Goal: Task Accomplishment & Management: Manage account settings

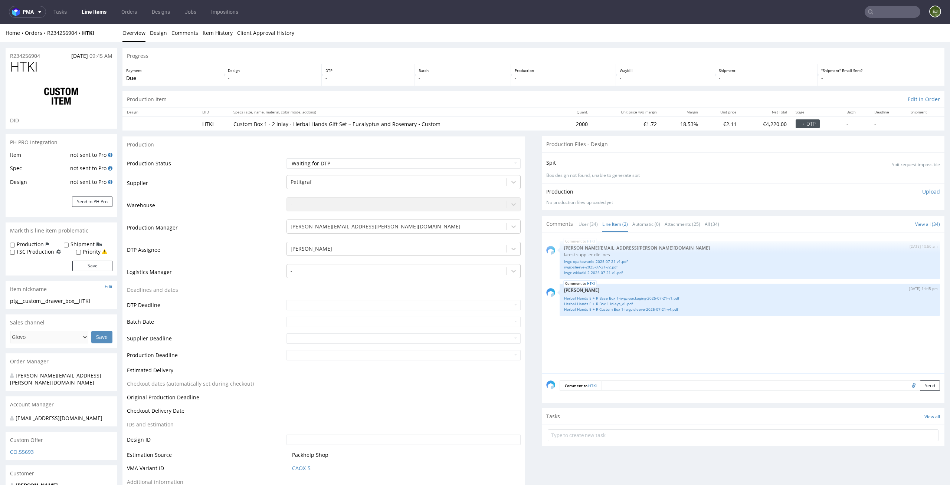
click at [609, 122] on td "€1.72" at bounding box center [626, 124] width 69 height 14
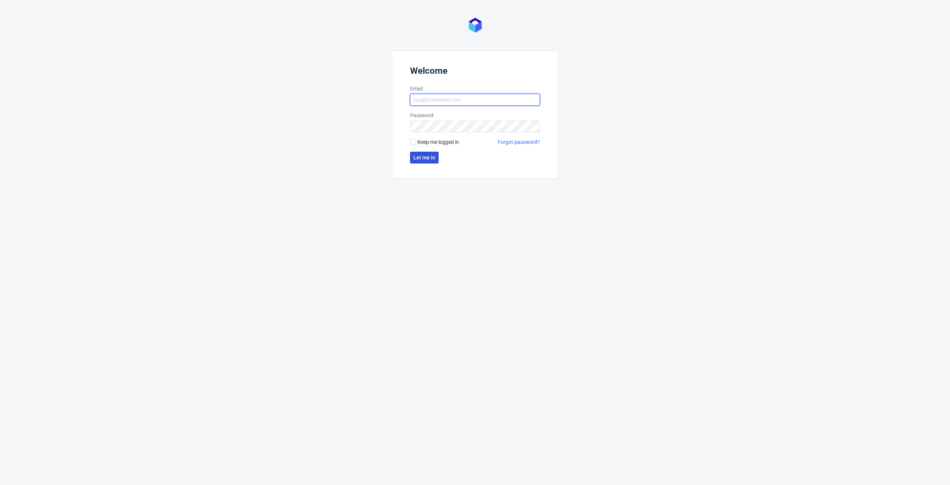
type input "[PERSON_NAME][EMAIL_ADDRESS][PERSON_NAME][DOMAIN_NAME]"
click at [434, 157] on span "Let me in" at bounding box center [424, 157] width 22 height 5
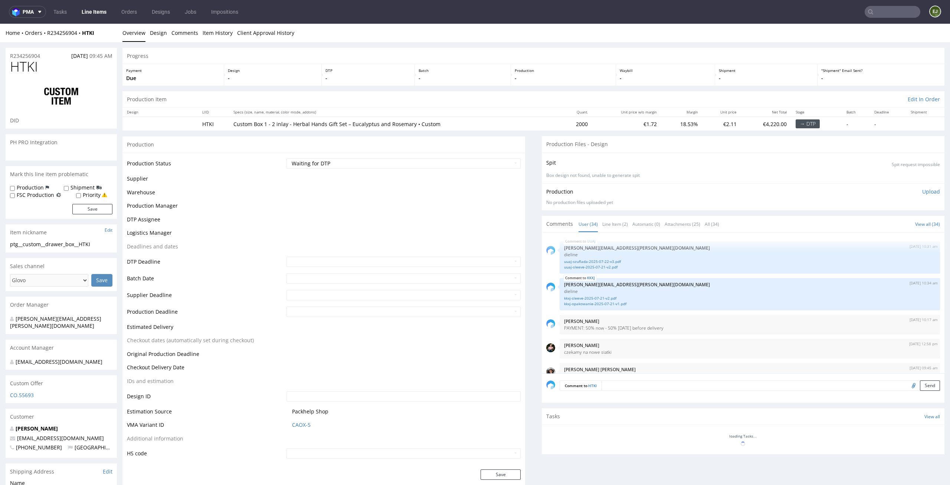
scroll to position [1025, 0]
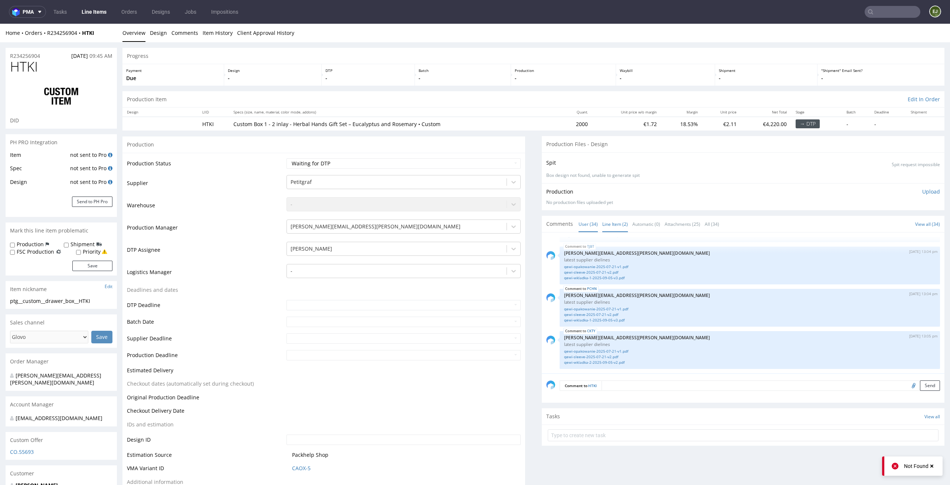
click at [613, 223] on link "Line Item (2)" at bounding box center [615, 224] width 26 height 16
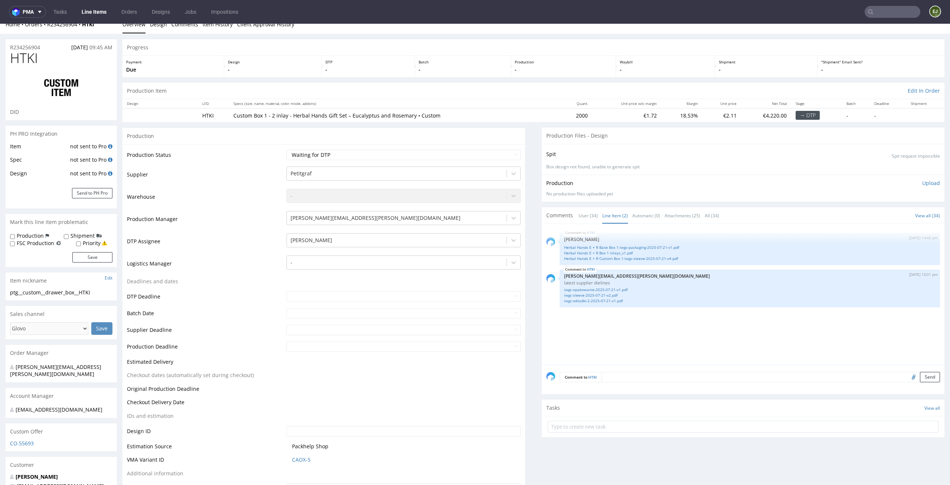
scroll to position [0, 0]
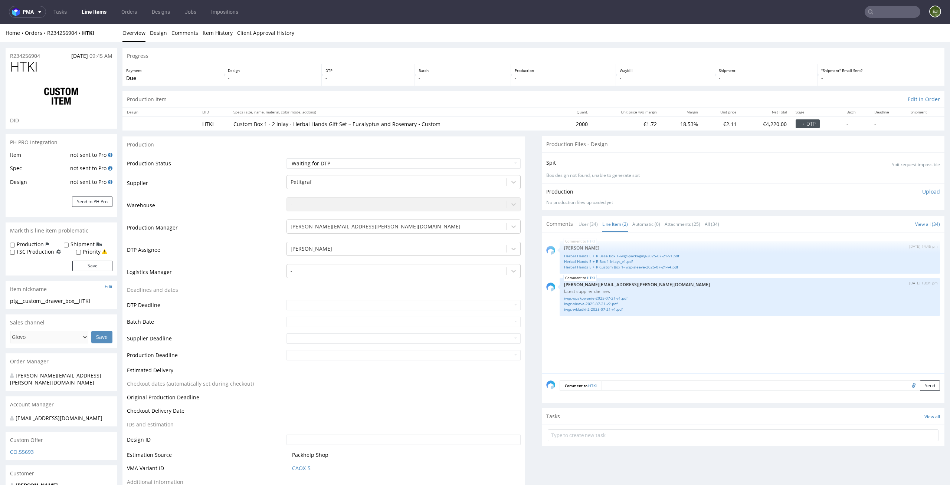
click at [677, 184] on div "Production Upload No production files uploaded yet Description (optional) Add f…" at bounding box center [743, 196] width 402 height 27
click at [615, 142] on div "Production Files - Design" at bounding box center [743, 144] width 402 height 16
drag, startPoint x: 102, startPoint y: 303, endPoint x: 4, endPoint y: 304, distance: 98.3
copy div "ptg__custom__drawer_box__HTKI"
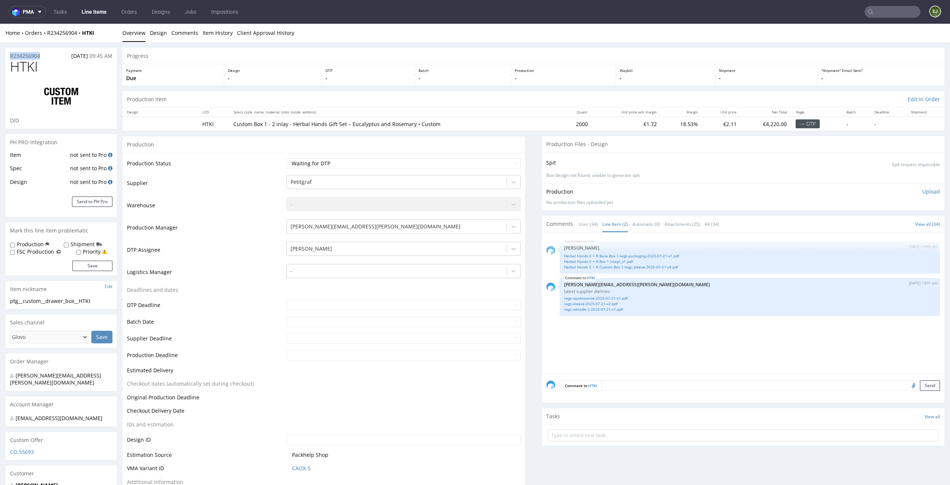
drag, startPoint x: 51, startPoint y: 56, endPoint x: 0, endPoint y: 56, distance: 50.8
copy p "R234256904"
click at [859, 34] on ul "Overview Design Comments Item History Client Approval History" at bounding box center [533, 32] width 822 height 7
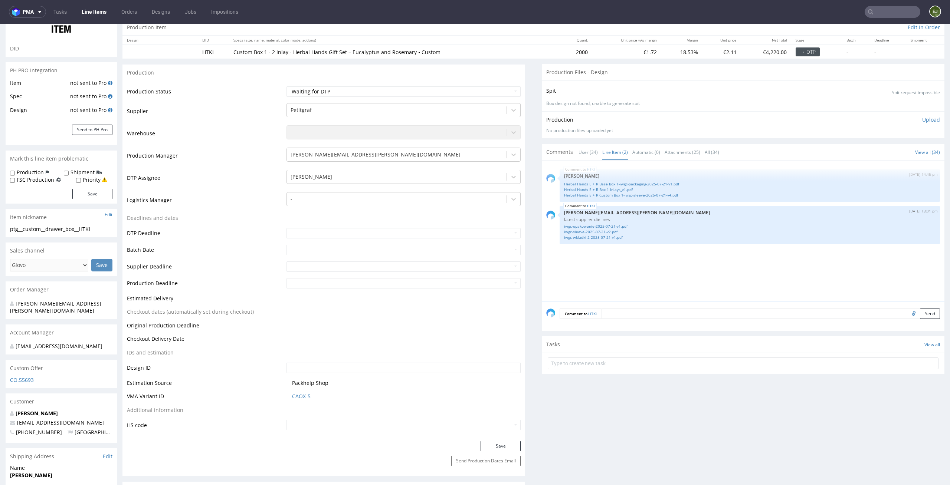
scroll to position [79, 0]
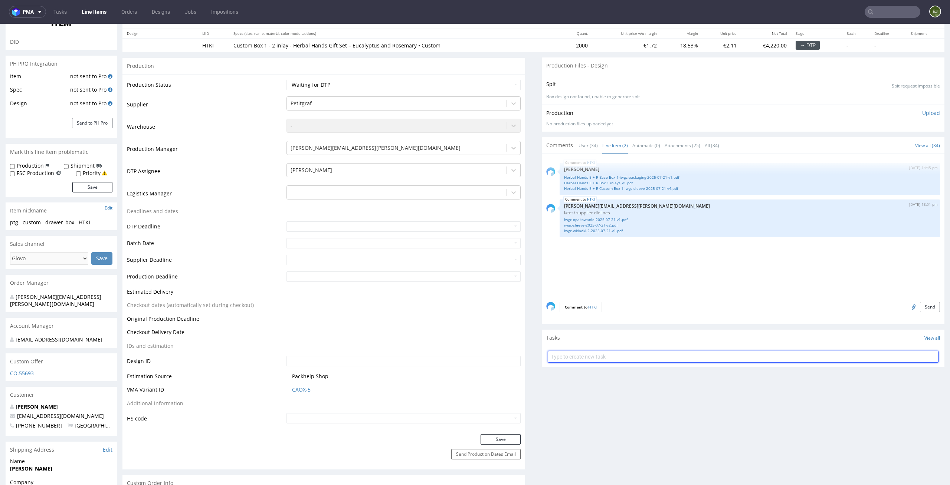
click at [563, 356] on input "text" at bounding box center [742, 357] width 391 height 12
type input "pilne custom dc"
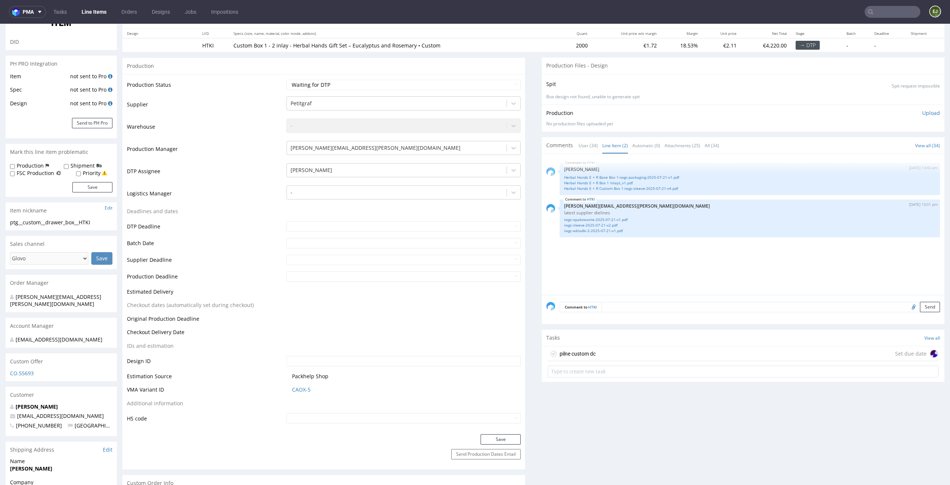
click at [563, 355] on div "pilne custom dc" at bounding box center [577, 353] width 36 height 9
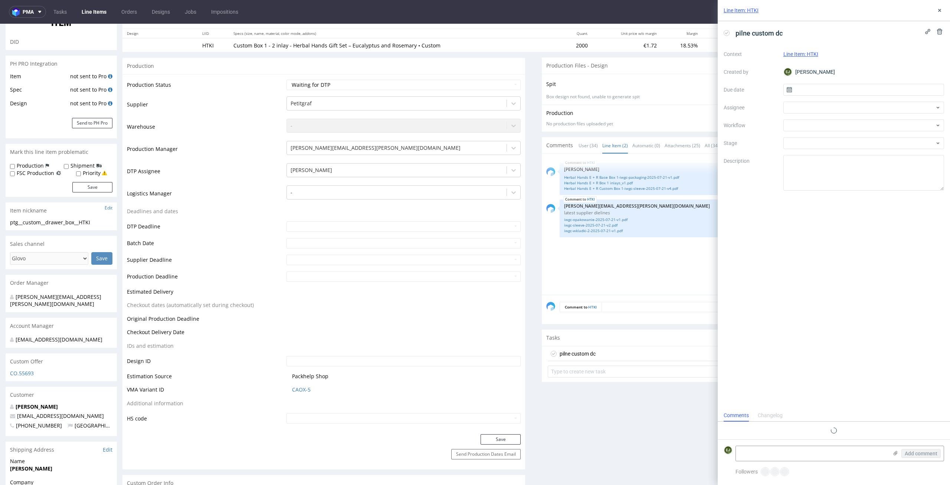
scroll to position [6, 0]
click at [845, 87] on input "text" at bounding box center [863, 90] width 161 height 12
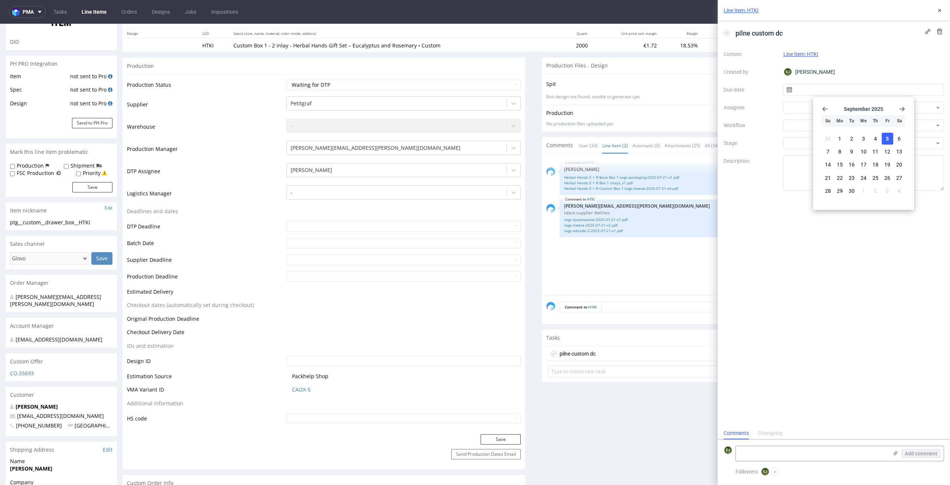
click at [889, 138] on button "5" at bounding box center [886, 139] width 11 height 12
type input "[DATE]"
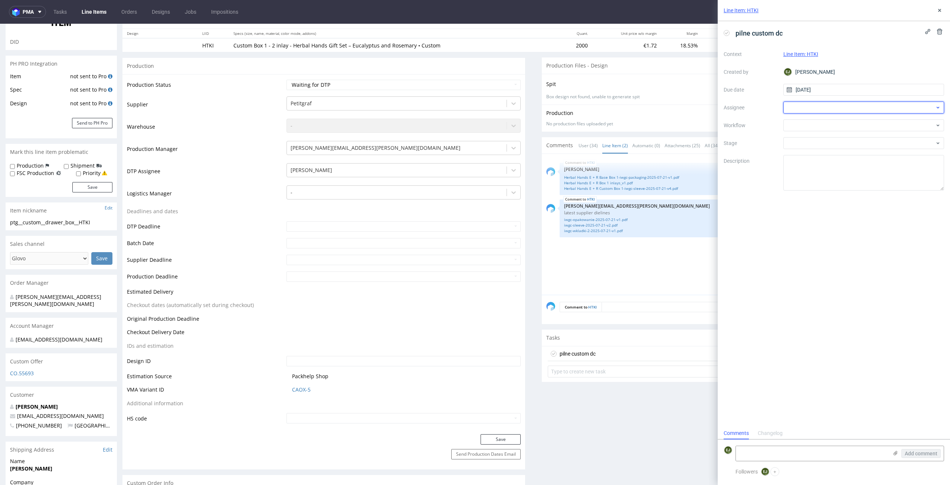
click at [884, 104] on div at bounding box center [863, 108] width 161 height 12
type input "kry"
click at [887, 132] on div "Krystian Gaza" at bounding box center [863, 136] width 155 height 12
click at [887, 125] on div at bounding box center [863, 125] width 161 height 12
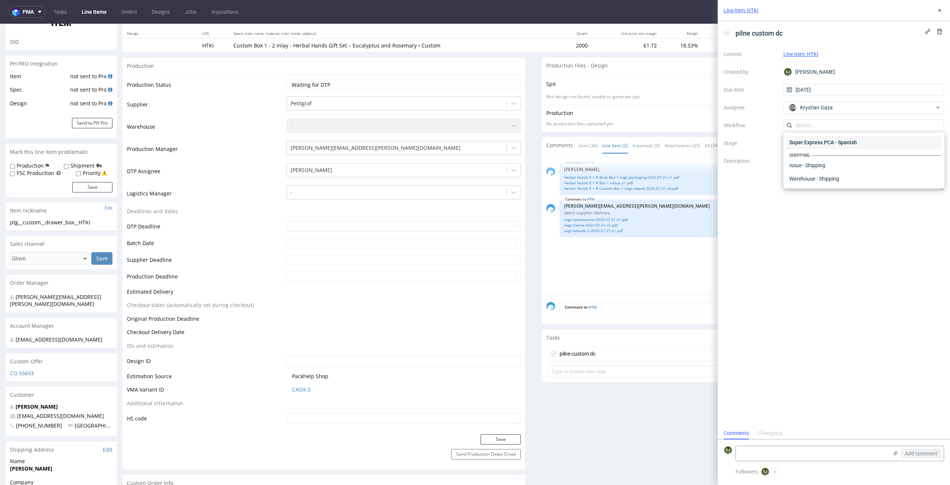
scroll to position [0, 0]
click at [882, 148] on div "DTP - Double Check" at bounding box center [863, 151] width 155 height 13
click at [863, 180] on textarea at bounding box center [863, 173] width 161 height 36
type textarea "Z"
click at [784, 36] on span "pilne custom dc" at bounding box center [758, 33] width 53 height 12
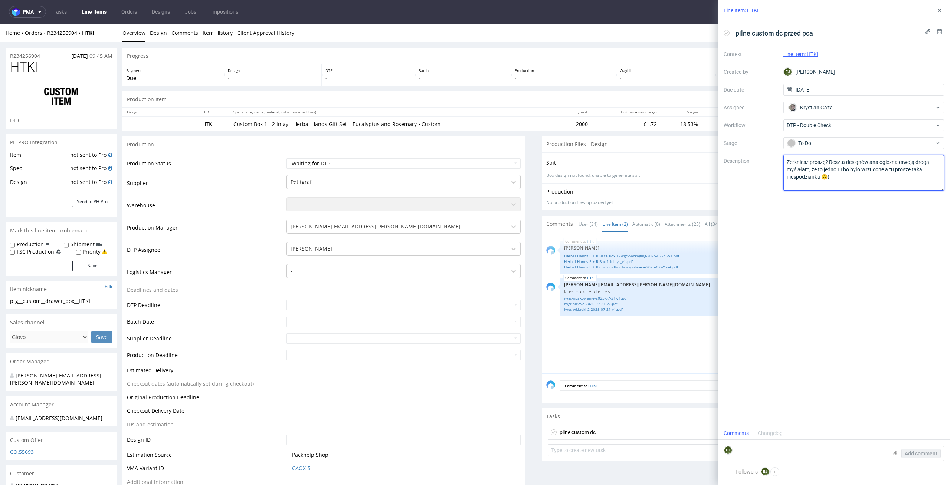
type textarea "Zerkniesz proszę? Reszta designów analogiczna (swoją drogą myślałam, że to jedn…"
click at [787, 253] on div "pilne custom dc przed pca Context Line Item: HTKI Created by EJ Elżbieta Jelińs…" at bounding box center [833, 224] width 232 height 406
click at [895, 452] on use at bounding box center [895, 453] width 4 height 4
click at [0, 0] on input "file" at bounding box center [0, 0] width 0 height 0
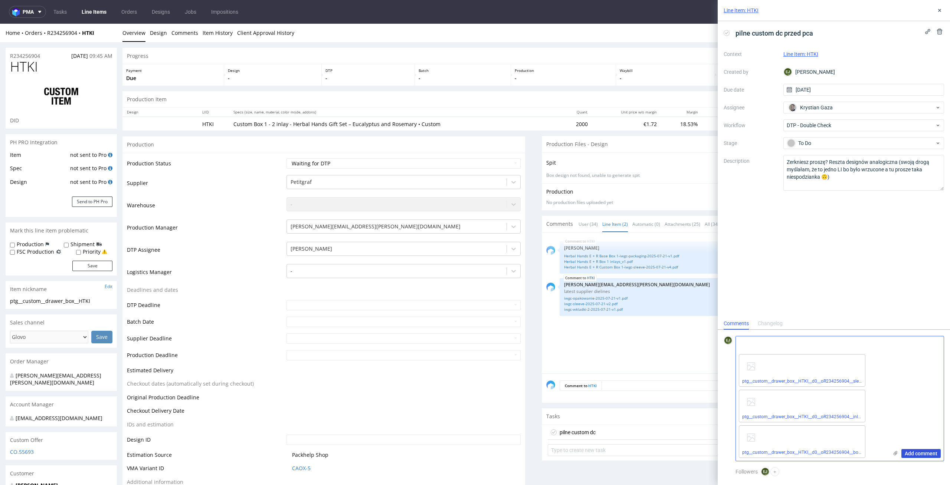
click at [914, 452] on span "Add comment" at bounding box center [920, 453] width 33 height 5
click at [377, 96] on div "Production Item Edit In Order" at bounding box center [533, 99] width 822 height 16
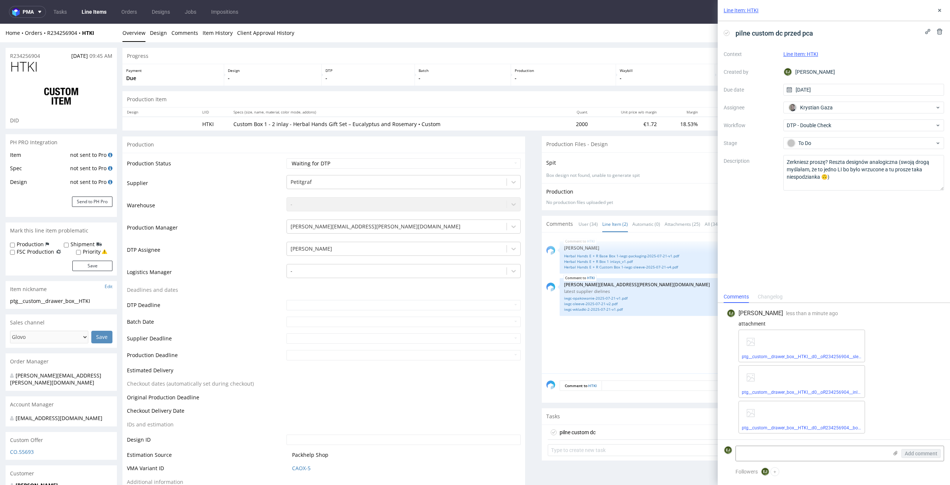
click at [521, 110] on th "Specs (size, name, material, color mode, addons)" at bounding box center [394, 112] width 331 height 9
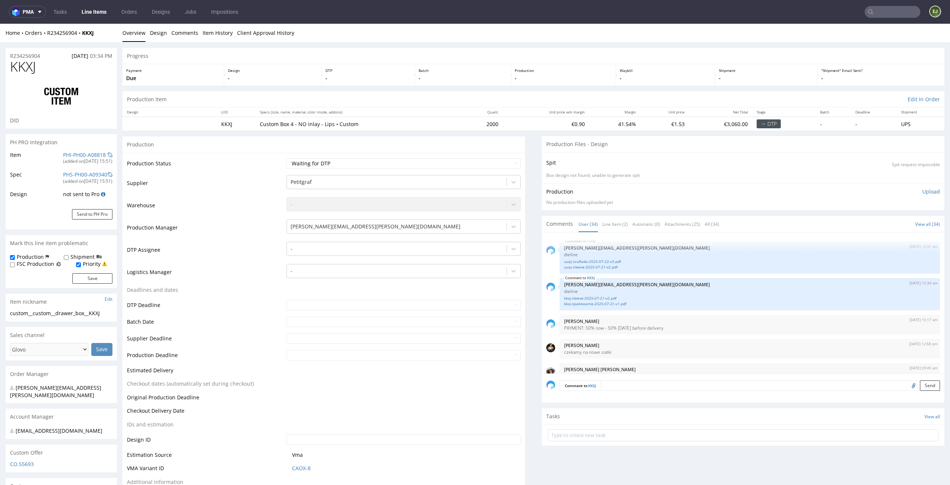
scroll to position [1025, 0]
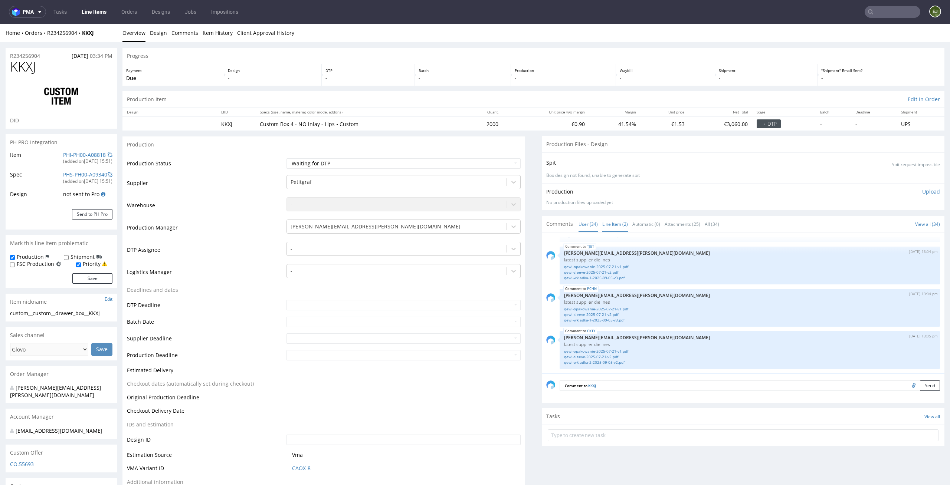
click at [605, 222] on link "Line Item (2)" at bounding box center [615, 224] width 26 height 16
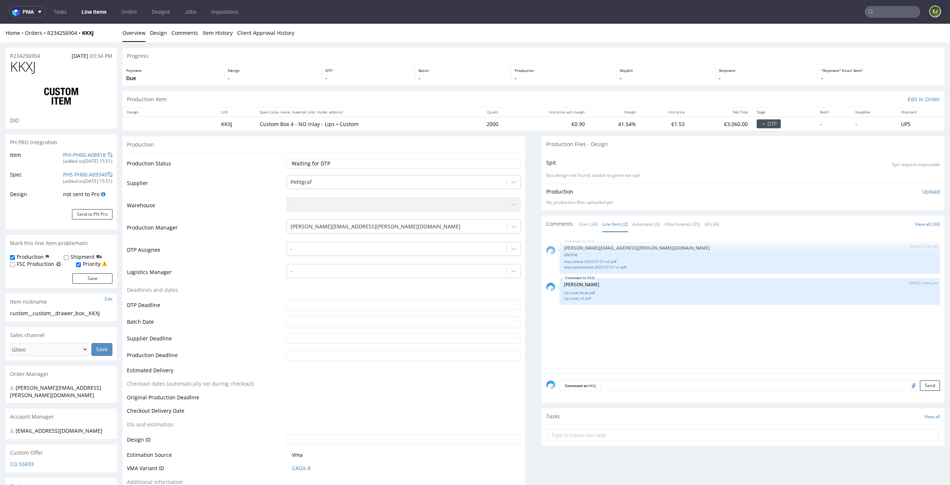
click at [657, 365] on div "KKXJ 22nd Jul 25 | 10:34 am maciej.sikora@packhelp.com dieline kkxj-sleeve-2025…" at bounding box center [745, 305] width 398 height 137
click at [572, 293] on link "Lip Love base.pdf" at bounding box center [749, 293] width 371 height 6
click at [589, 186] on div "Production Upload No production files uploaded yet Description (optional) Add f…" at bounding box center [743, 196] width 402 height 27
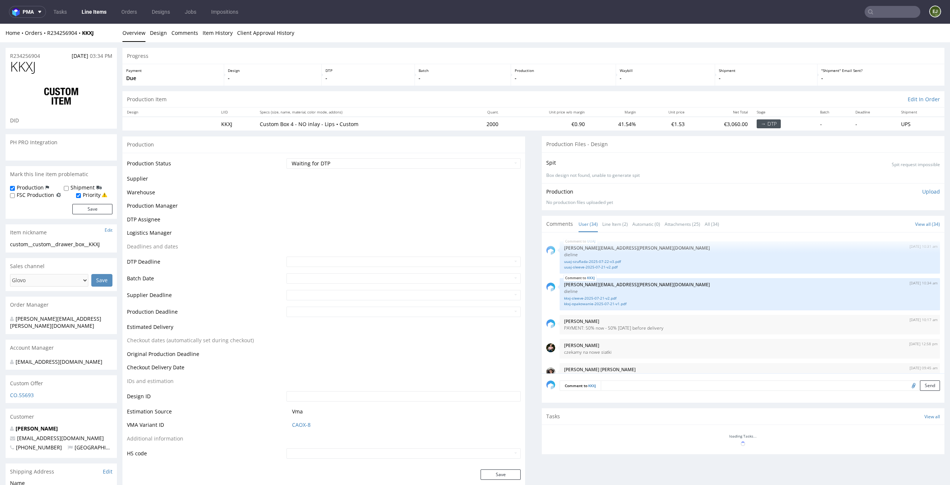
scroll to position [1025, 0]
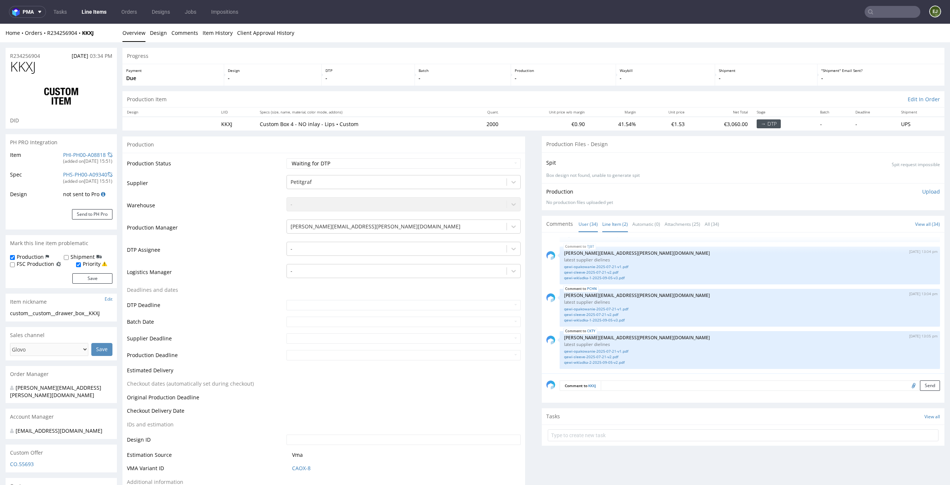
click at [608, 223] on link "Line Item (2)" at bounding box center [615, 224] width 26 height 16
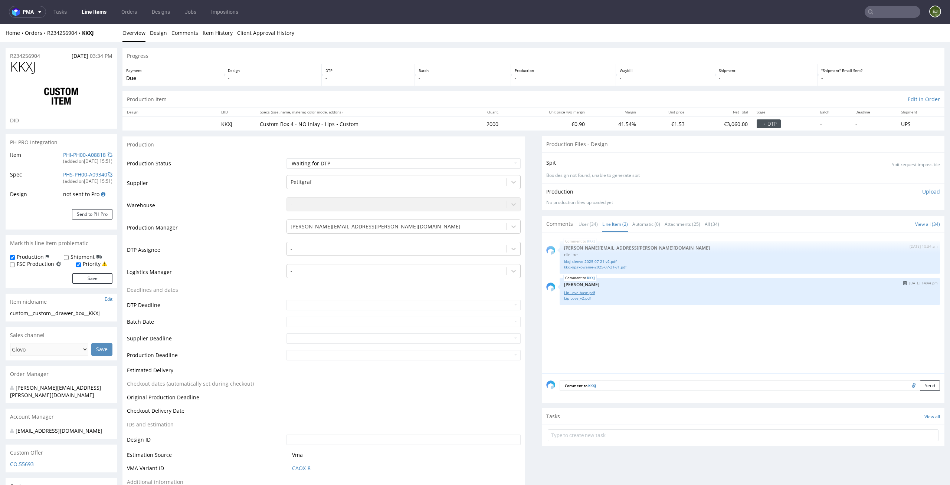
click at [589, 293] on link "Lip Love base.pdf" at bounding box center [749, 293] width 371 height 6
click at [577, 299] on link "Lip Love_v2.pdf" at bounding box center [749, 299] width 371 height 6
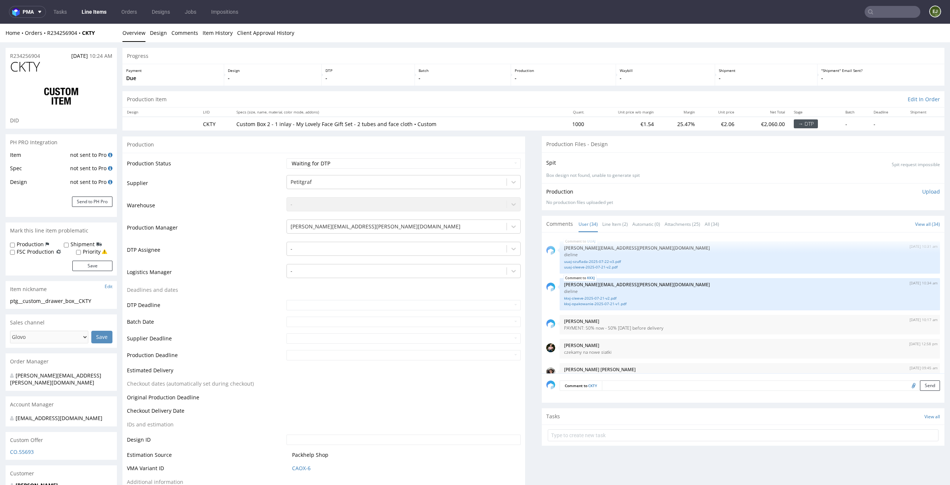
scroll to position [1025, 0]
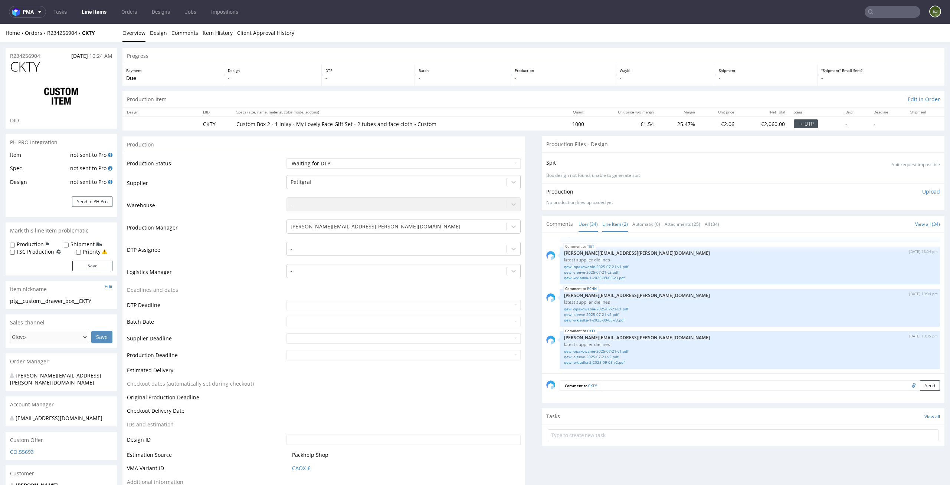
click at [620, 226] on link "Line Item (2)" at bounding box center [615, 224] width 26 height 16
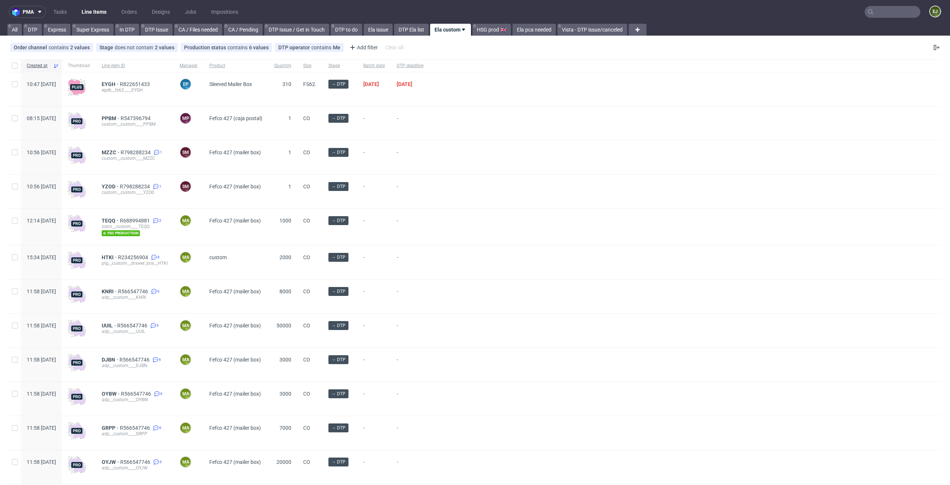
scroll to position [23, 0]
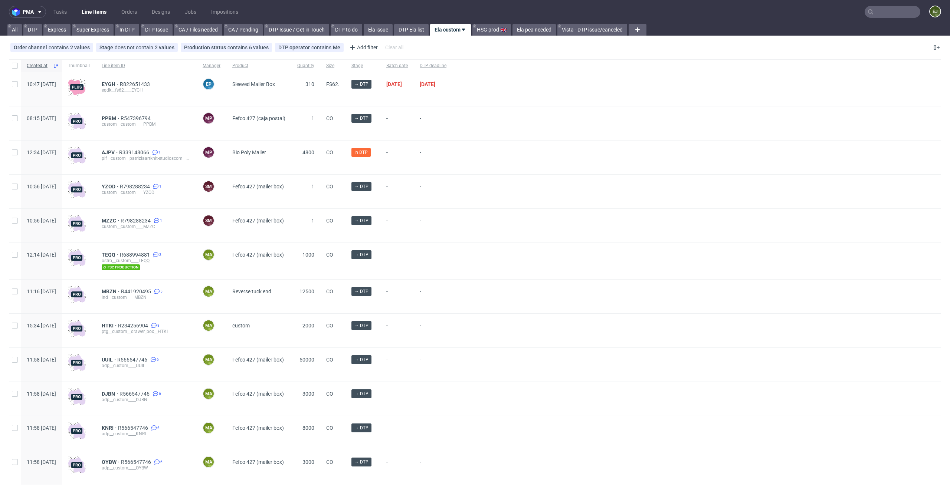
click at [879, 11] on input "text" at bounding box center [892, 12] width 56 height 12
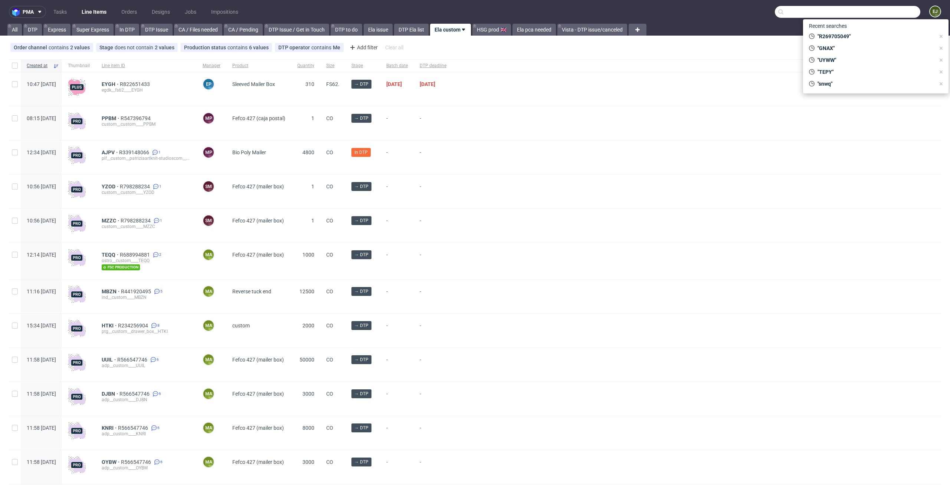
paste input "MBZN"
type input "MBZN"
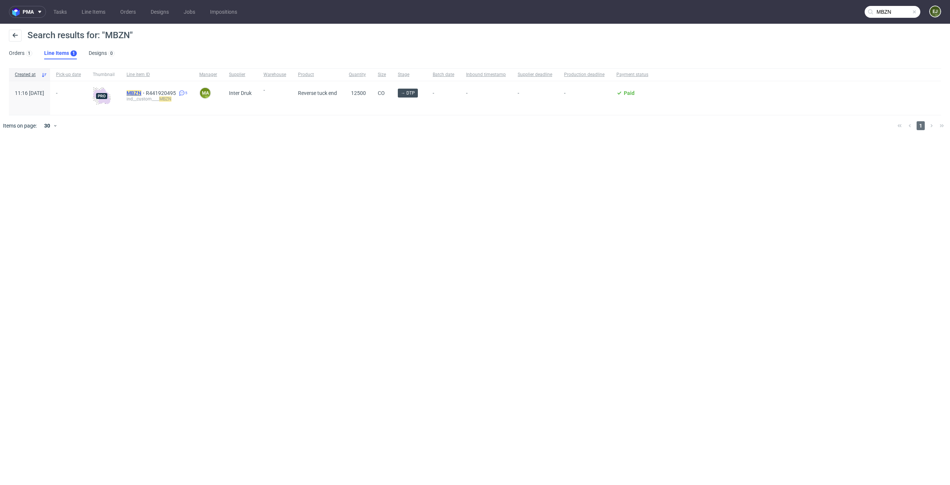
click at [141, 95] on mark "MBZN" at bounding box center [133, 93] width 15 height 6
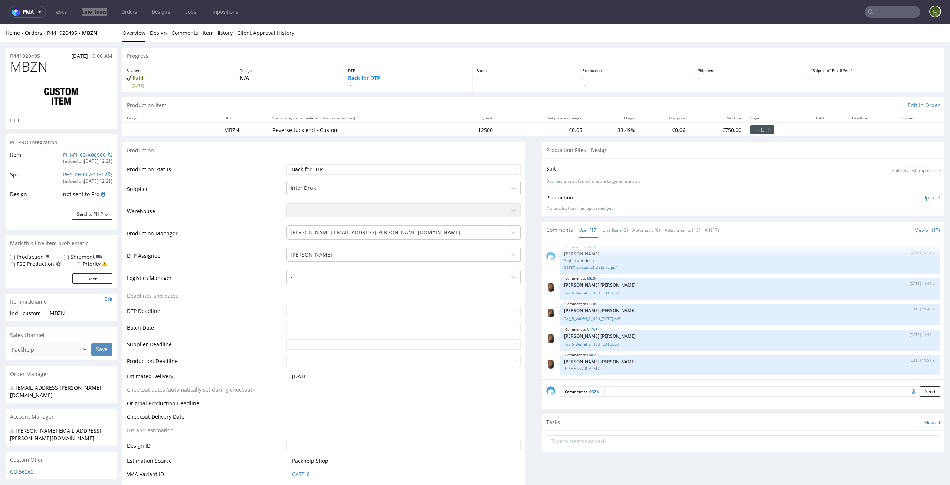
click at [611, 91] on div "Production -" at bounding box center [636, 77] width 115 height 27
click at [617, 229] on link "Line Item (3)" at bounding box center [615, 230] width 26 height 16
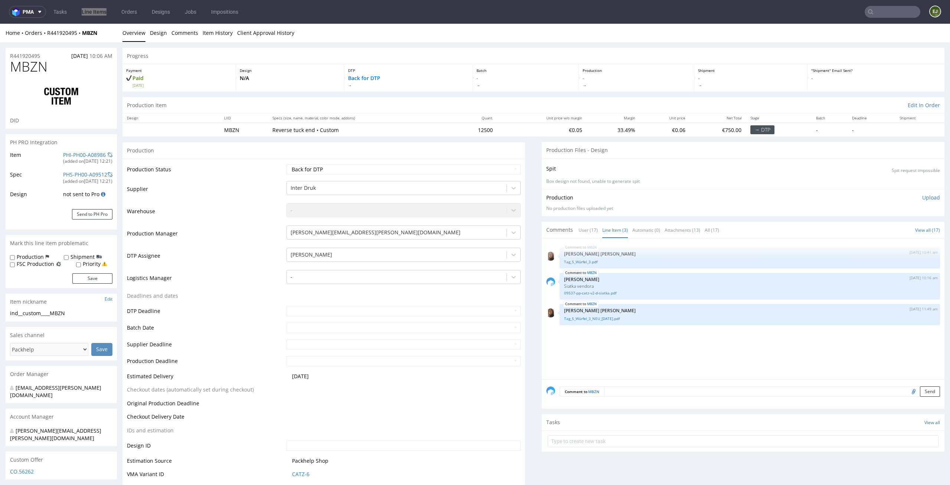
click at [651, 146] on div "Production Files - Design" at bounding box center [743, 150] width 402 height 16
click at [100, 13] on link "Line Items" at bounding box center [94, 12] width 34 height 12
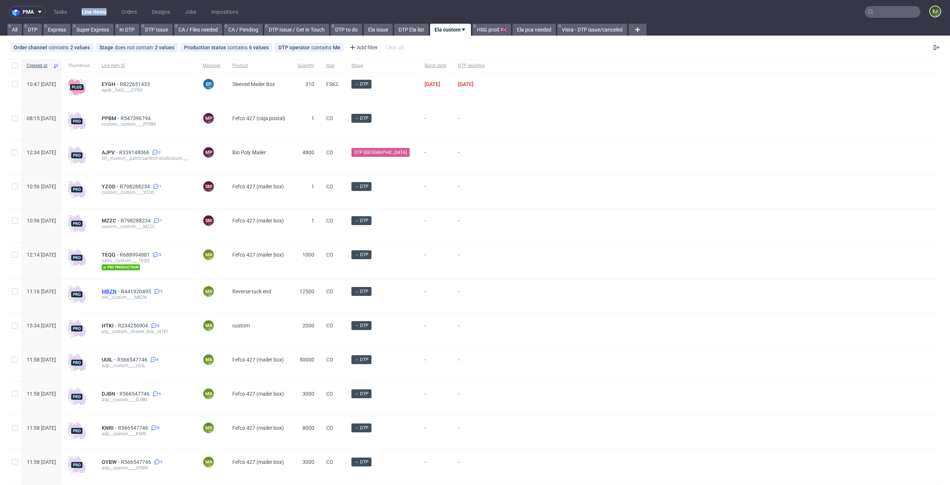
click at [121, 291] on span "MBZN" at bounding box center [111, 292] width 19 height 6
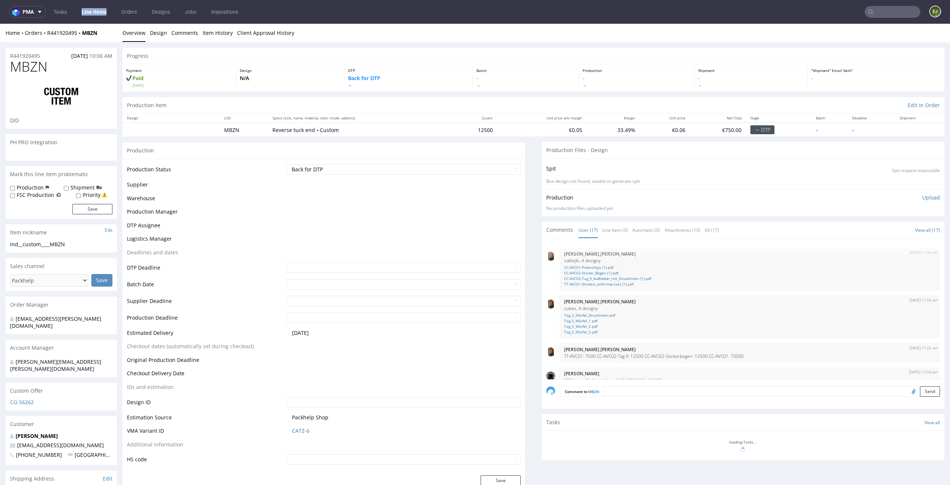
scroll to position [347, 0]
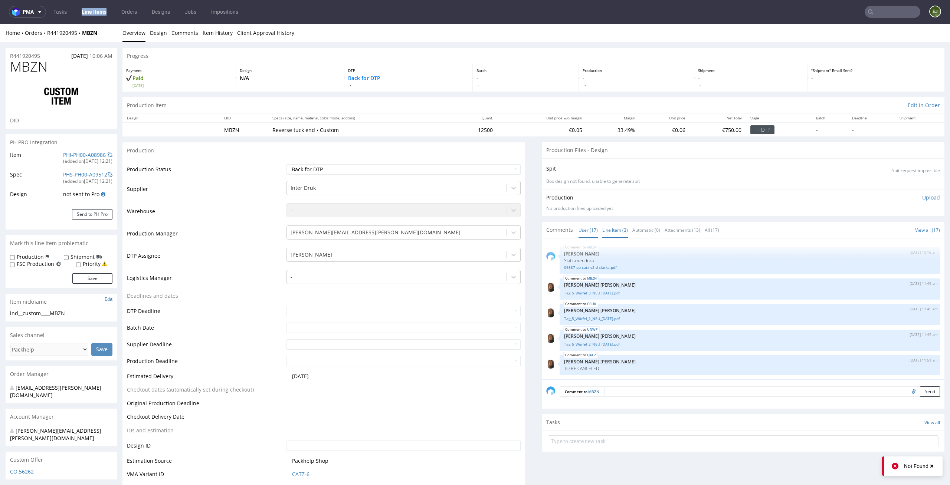
click at [611, 229] on link "Line Item (3)" at bounding box center [615, 230] width 26 height 16
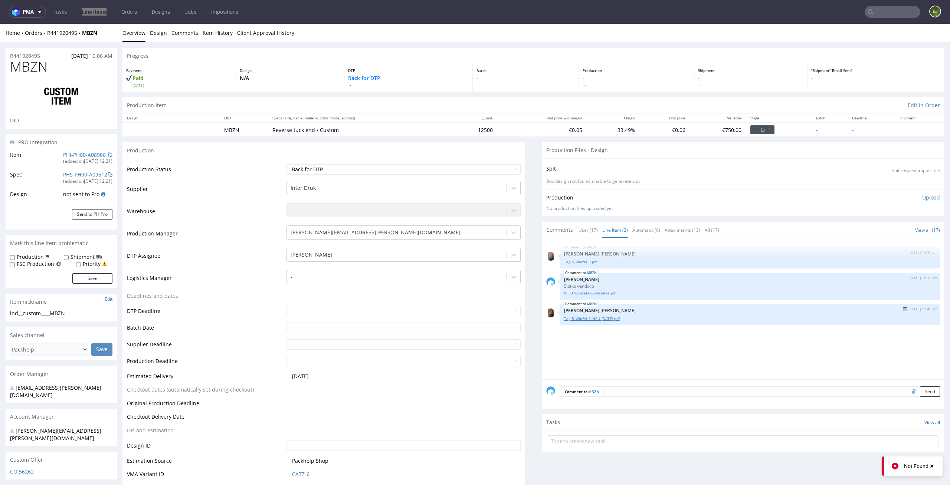
click at [622, 317] on link "Tag_5_Würfel_3_NEU_05.08.2025.pdf" at bounding box center [749, 319] width 371 height 6
click at [595, 292] on link "09537-pp-catz-v2-d-siatka.pdf" at bounding box center [749, 293] width 371 height 6
click at [583, 102] on div "Production Item Edit In Order" at bounding box center [533, 105] width 822 height 16
click at [603, 62] on div "Progress" at bounding box center [533, 56] width 822 height 16
click at [589, 58] on div "Progress" at bounding box center [533, 56] width 822 height 16
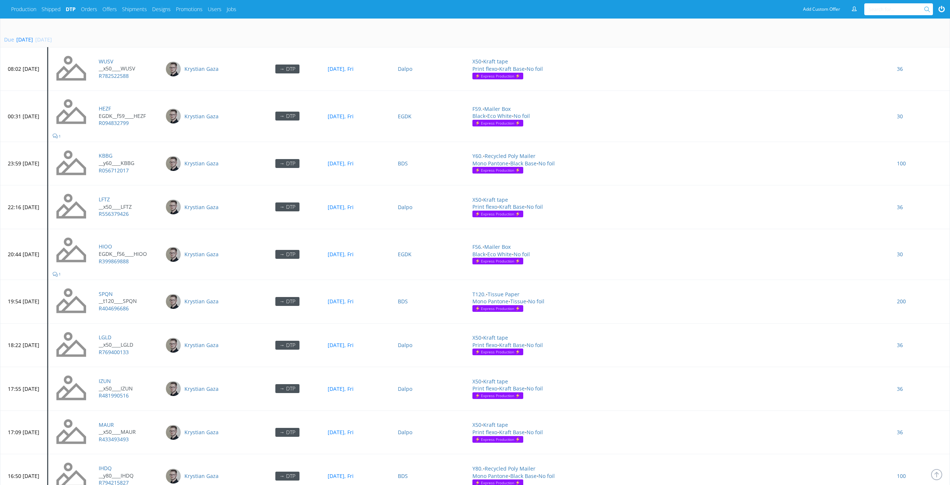
scroll to position [3269, 0]
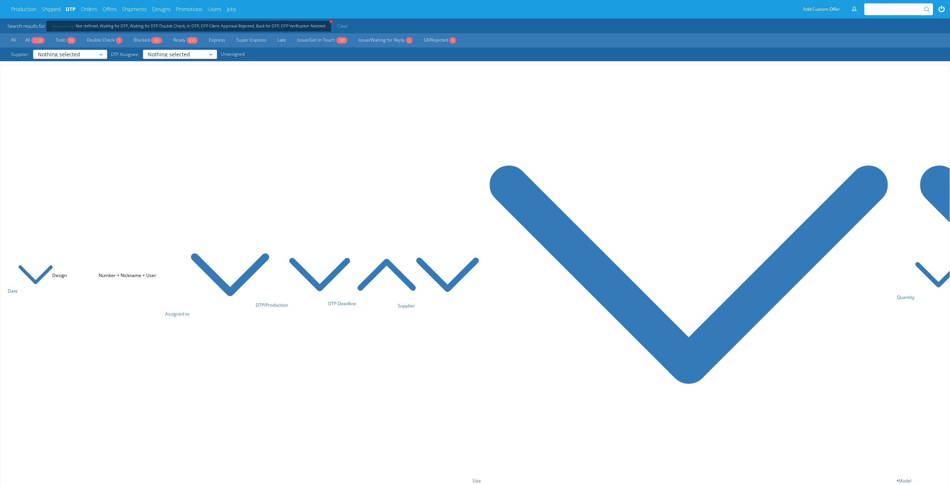
scroll to position [3191, 0]
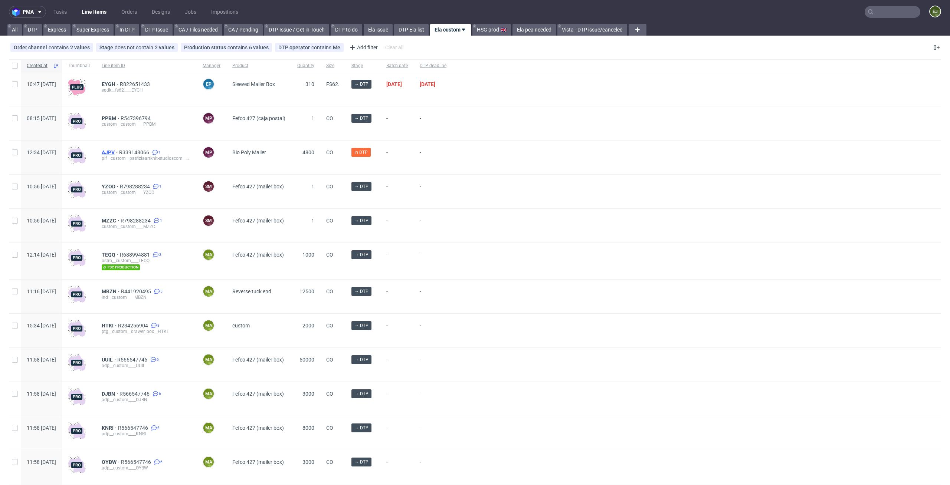
click at [119, 154] on span "AJPV" at bounding box center [110, 152] width 17 height 6
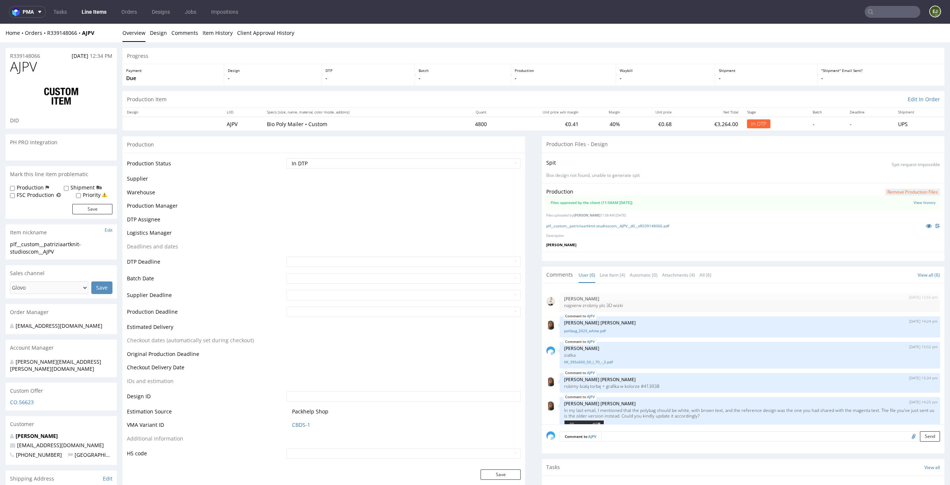
scroll to position [127, 0]
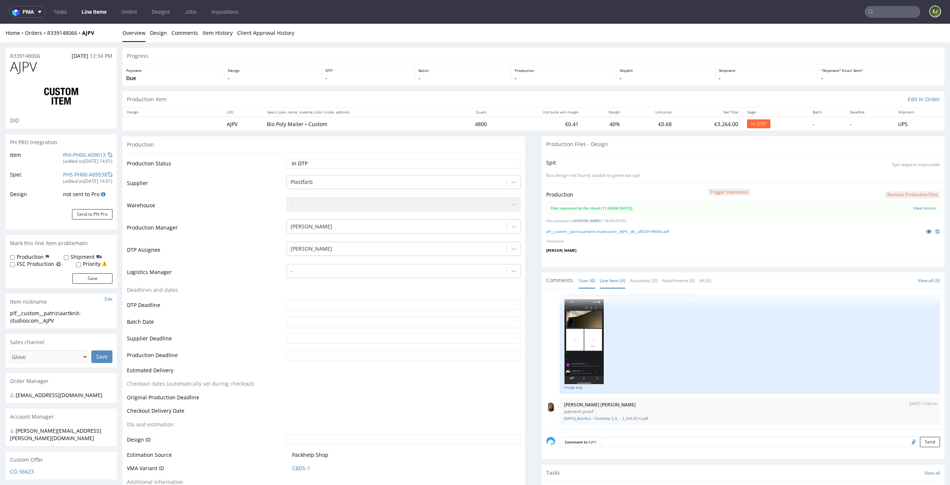
click at [614, 284] on link "Line Item (4)" at bounding box center [612, 281] width 26 height 16
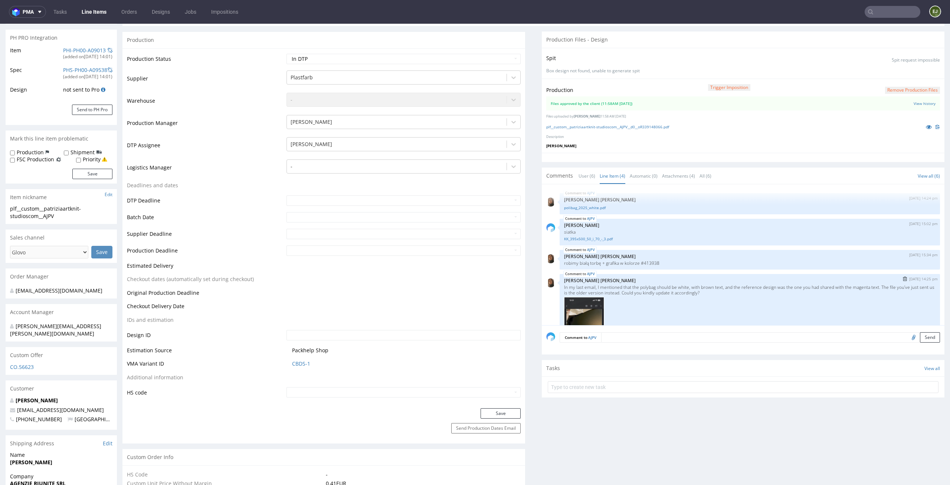
scroll to position [71, 0]
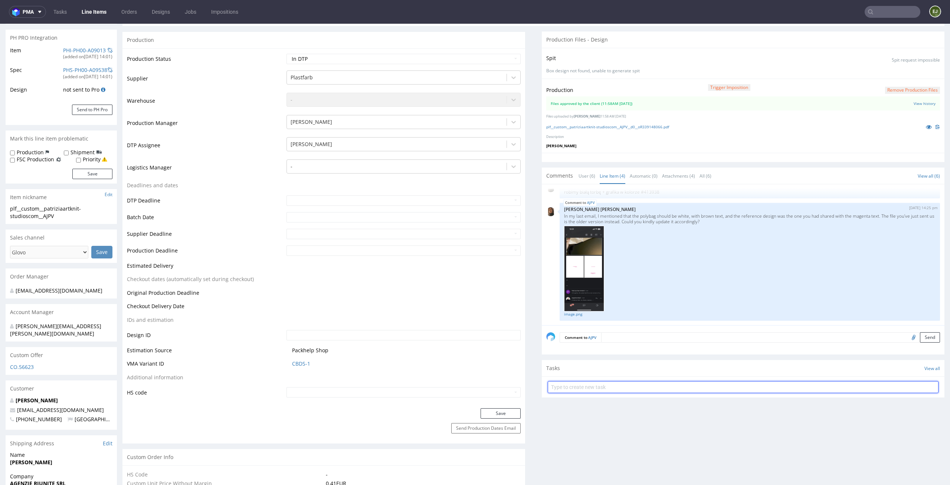
click at [597, 388] on input "text" at bounding box center [742, 387] width 391 height 12
type input "pilne custom dc"
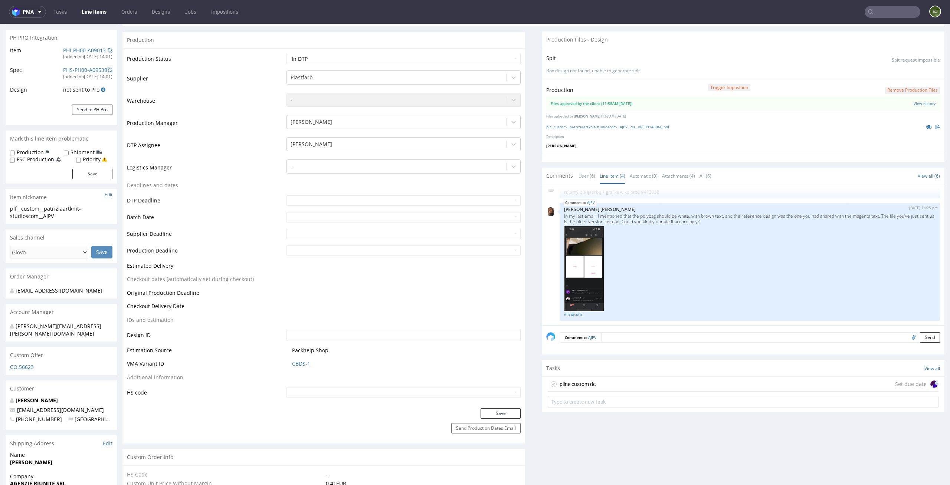
click at [595, 388] on div "pilne custom dc Set due date" at bounding box center [742, 384] width 391 height 15
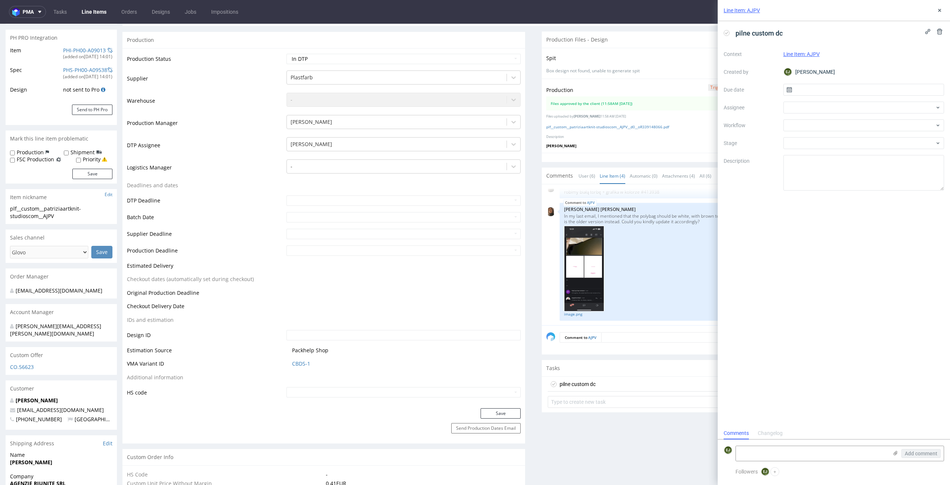
scroll to position [6, 0]
click at [819, 85] on input "text" at bounding box center [863, 90] width 161 height 12
click at [889, 138] on button "5" at bounding box center [886, 139] width 11 height 12
type input "[DATE]"
click at [860, 105] on div at bounding box center [863, 108] width 161 height 12
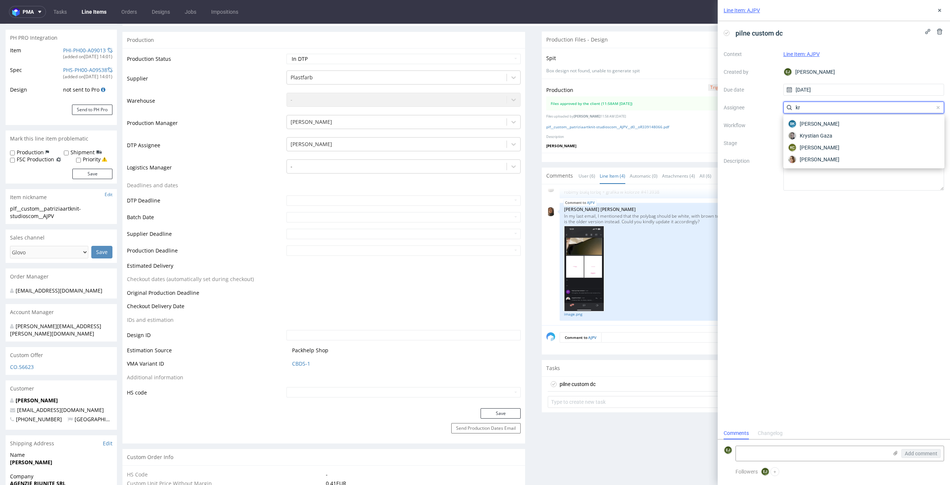
type input "kry"
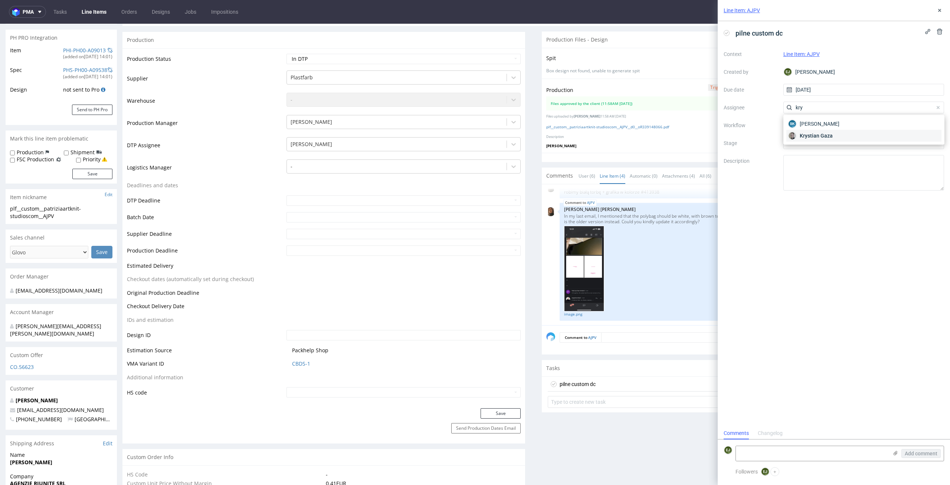
click at [868, 141] on div "Krystian Gaza" at bounding box center [863, 136] width 155 height 12
click at [868, 129] on div at bounding box center [863, 125] width 161 height 12
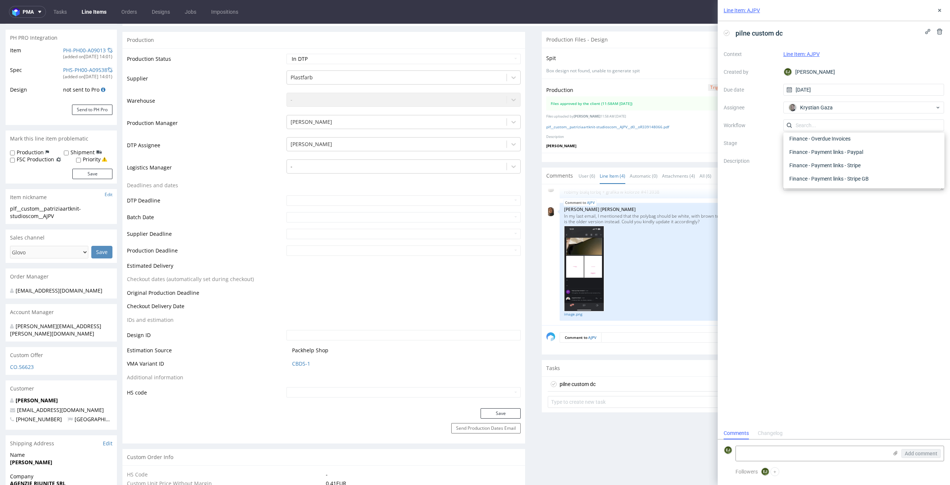
scroll to position [0, 0]
click at [895, 151] on div "DTP - Double Check" at bounding box center [863, 151] width 155 height 13
click at [834, 308] on div "pilne custom dc Context Line Item: AJPV Created by [PERSON_NAME] Due date [DATE…" at bounding box center [833, 224] width 232 height 406
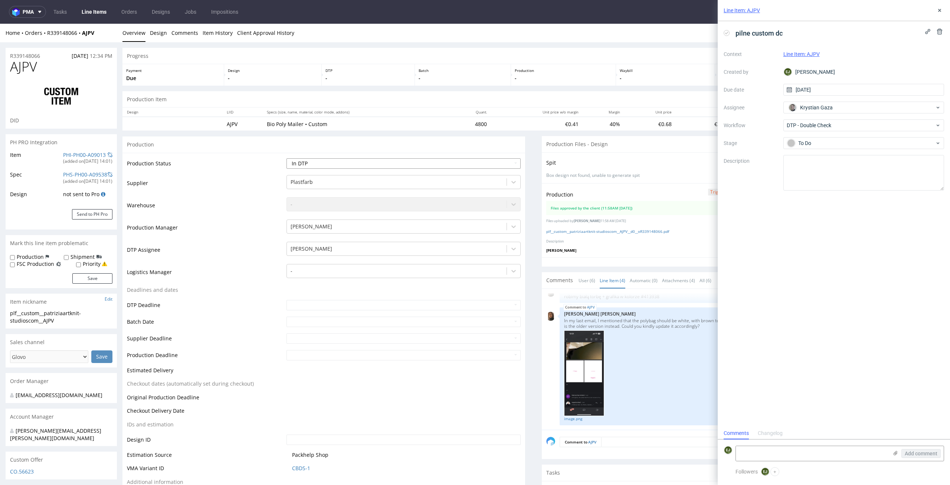
click at [376, 166] on select "Waiting for Artwork Waiting for Diecut Waiting for Mockup Waiting for DTP Waiti…" at bounding box center [403, 163] width 234 height 10
select select "dtp_waiting_for_double_check"
click at [286, 158] on select "Waiting for Artwork Waiting for Diecut Waiting for Mockup Waiting for DTP Waiti…" at bounding box center [403, 163] width 234 height 10
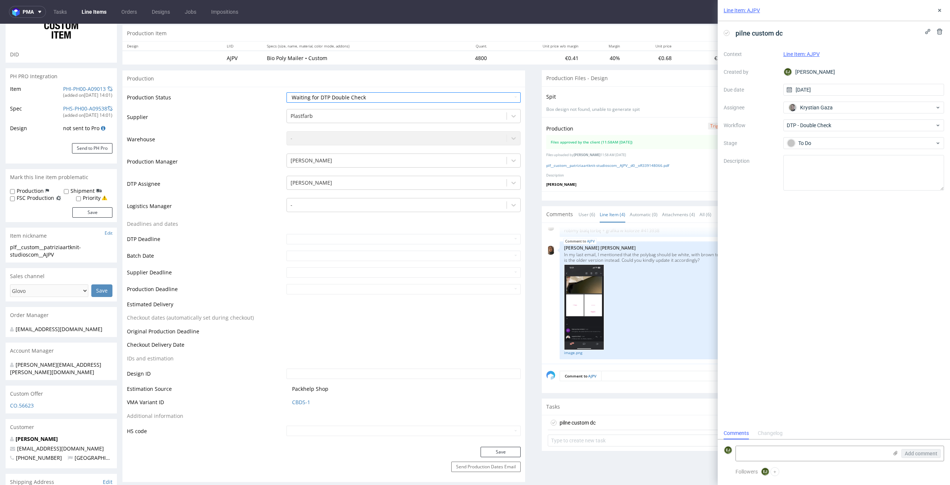
scroll to position [208, 0]
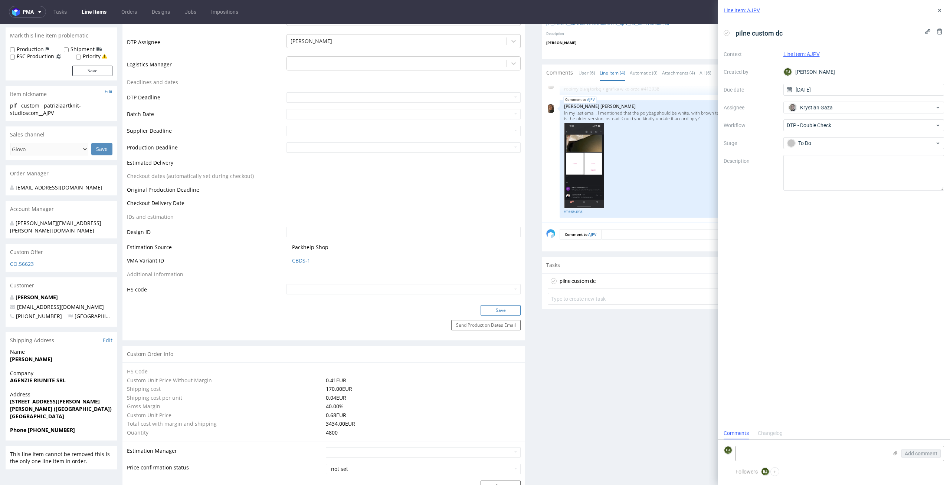
click at [493, 306] on button "Save" at bounding box center [500, 310] width 40 height 10
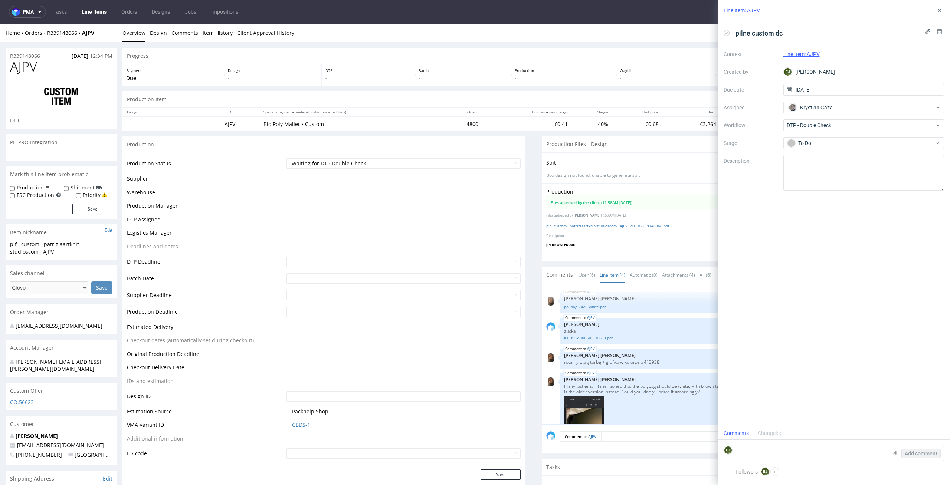
scroll to position [72, 0]
